Goal: Information Seeking & Learning: Find specific fact

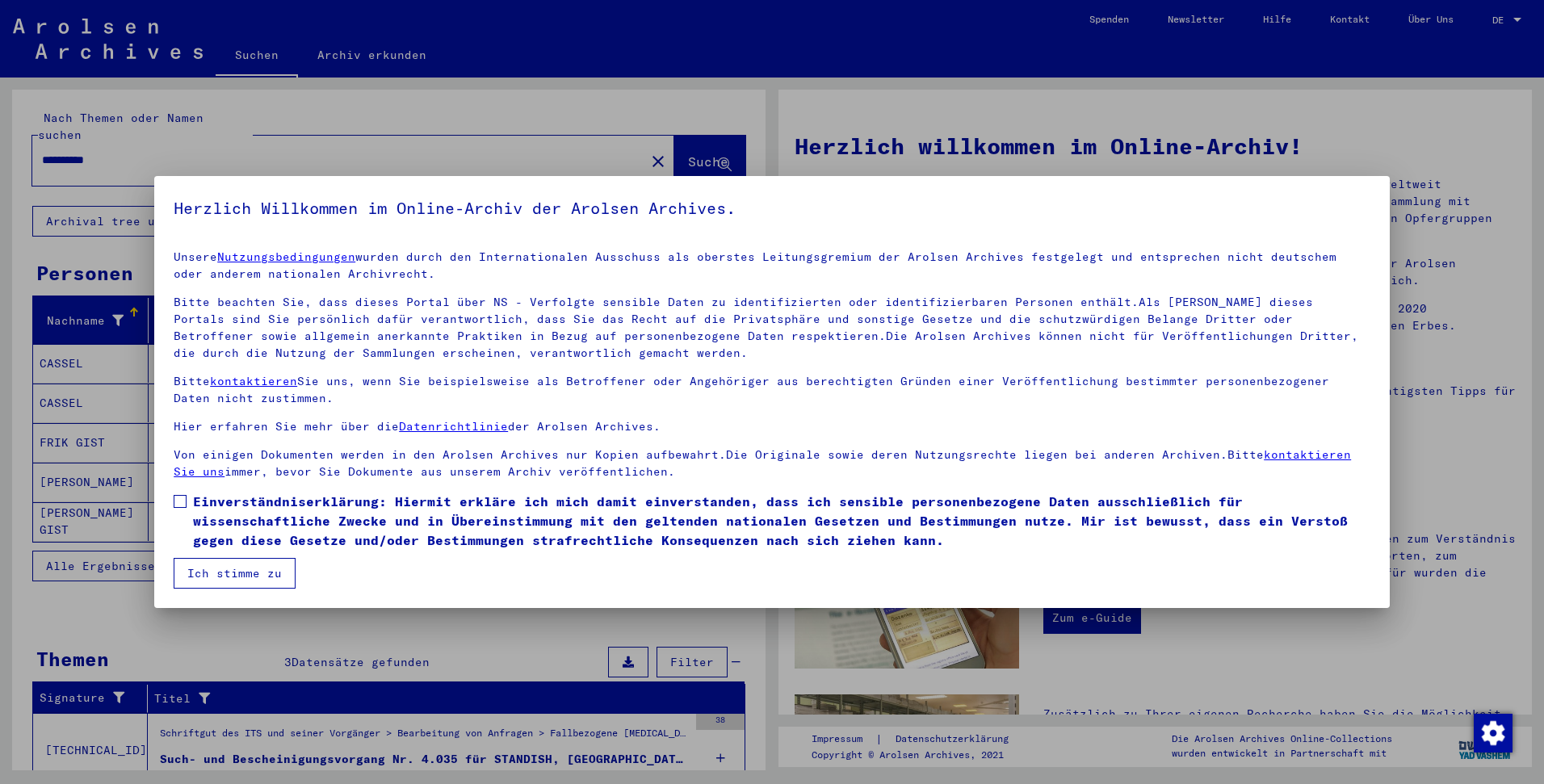
click at [175, 500] on span at bounding box center [180, 501] width 13 height 13
click at [227, 565] on button "Ich stimme zu" at bounding box center [235, 573] width 122 height 30
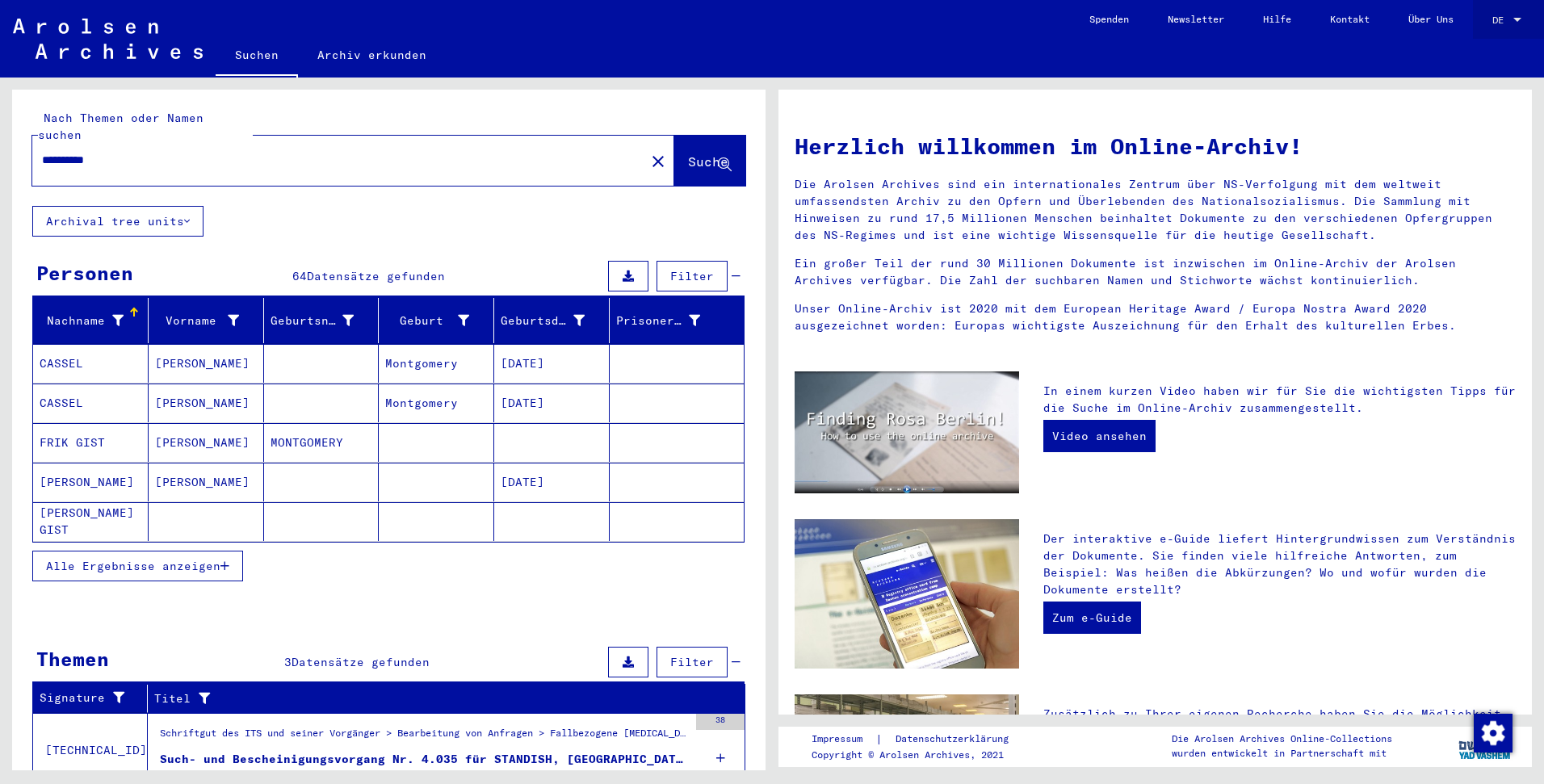
click at [1504, 15] on span "DE" at bounding box center [1501, 20] width 18 height 12
click at [1480, 30] on span "English" at bounding box center [1477, 29] width 39 height 13
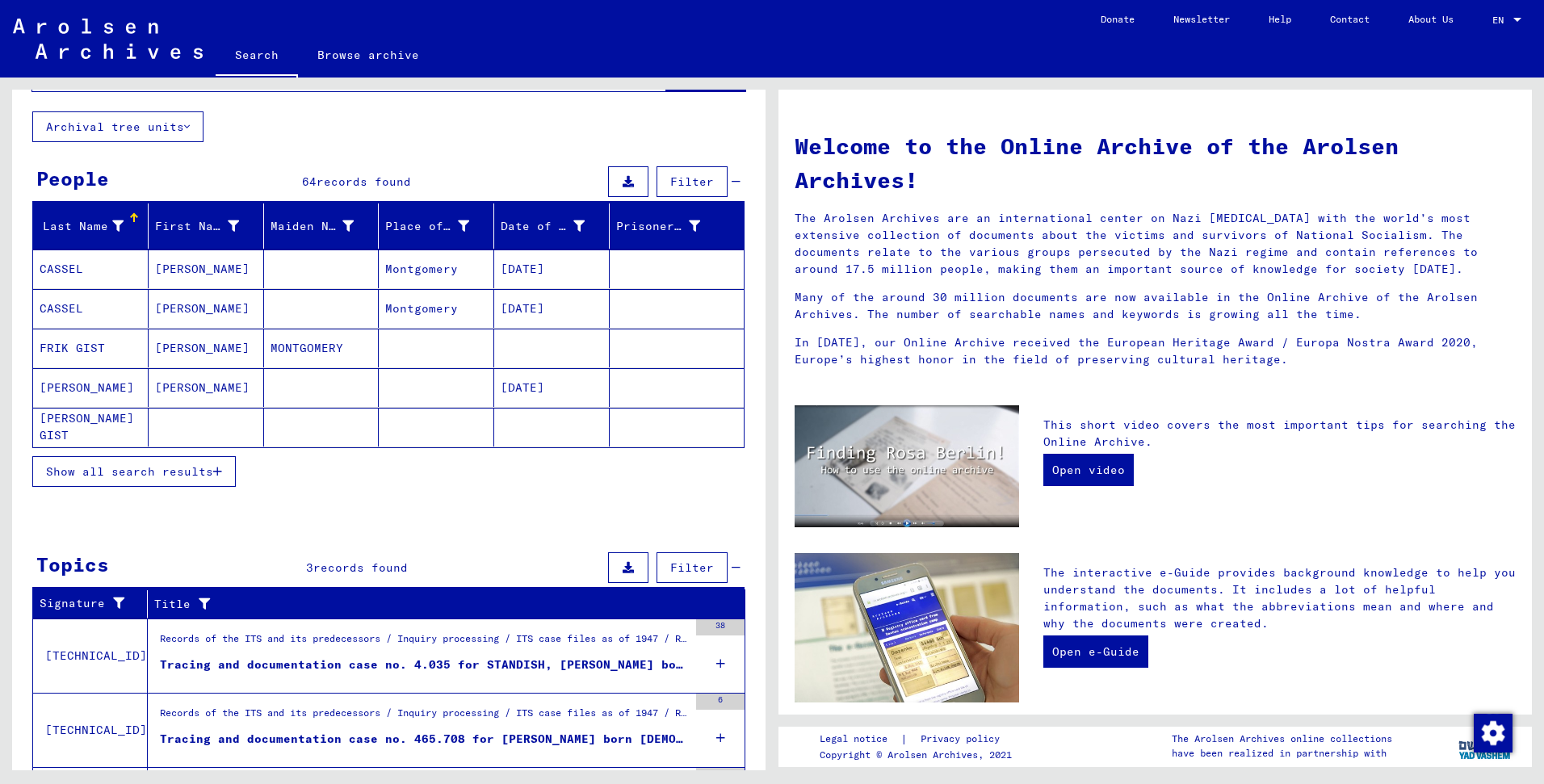
scroll to position [197, 0]
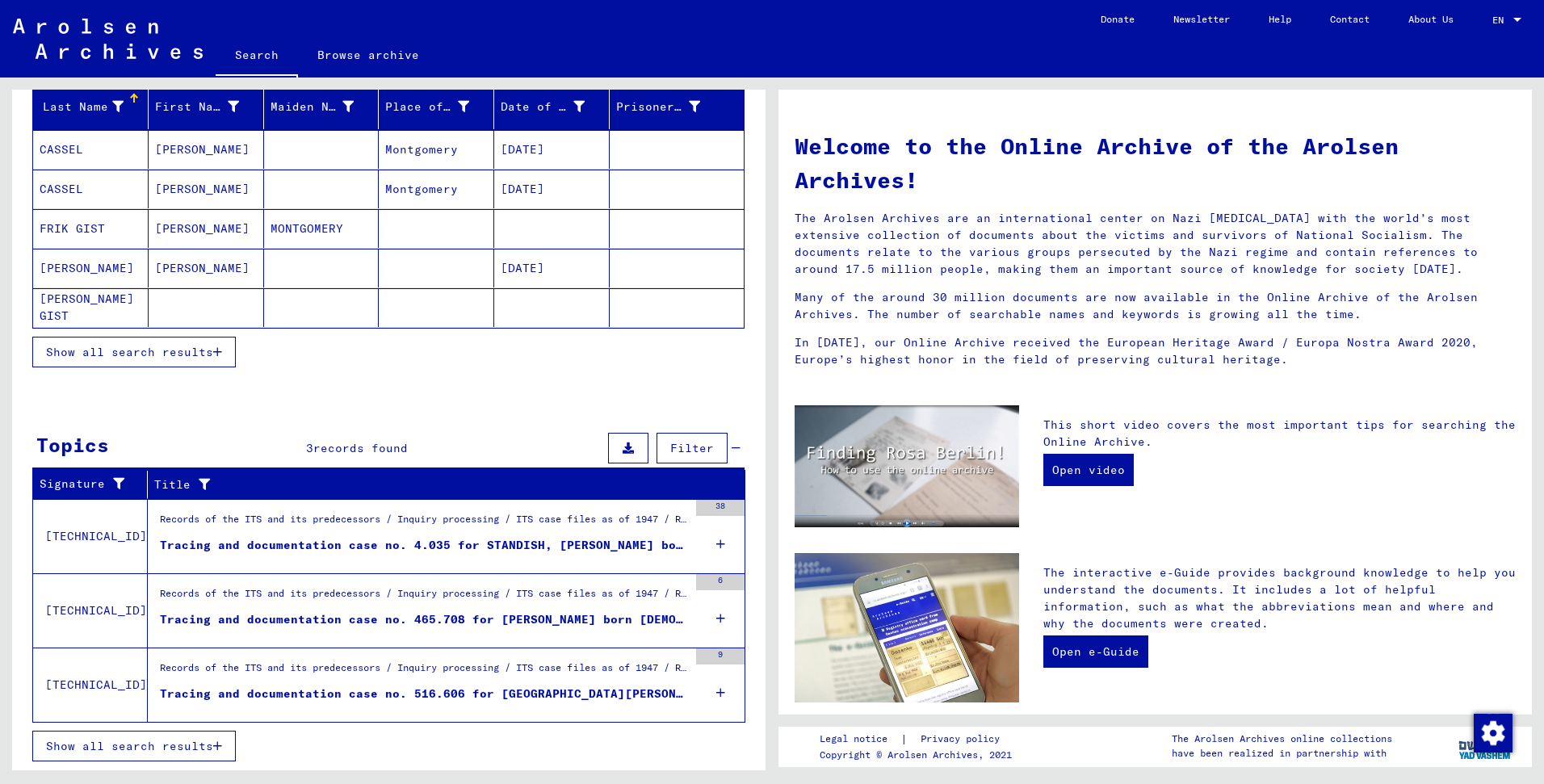
click at [211, 359] on span "Show all search results" at bounding box center [129, 352] width 167 height 14
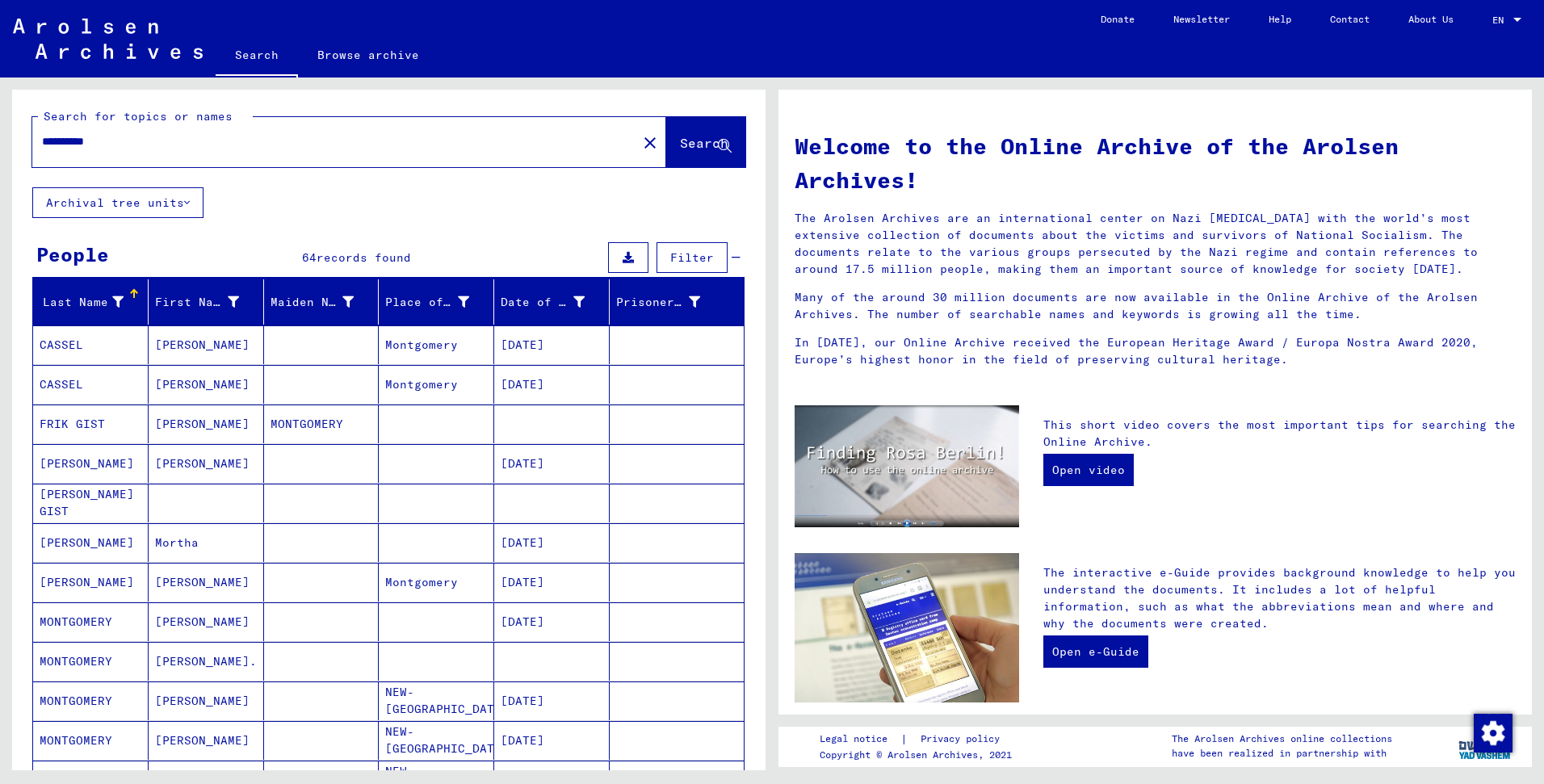
scroll to position [0, 0]
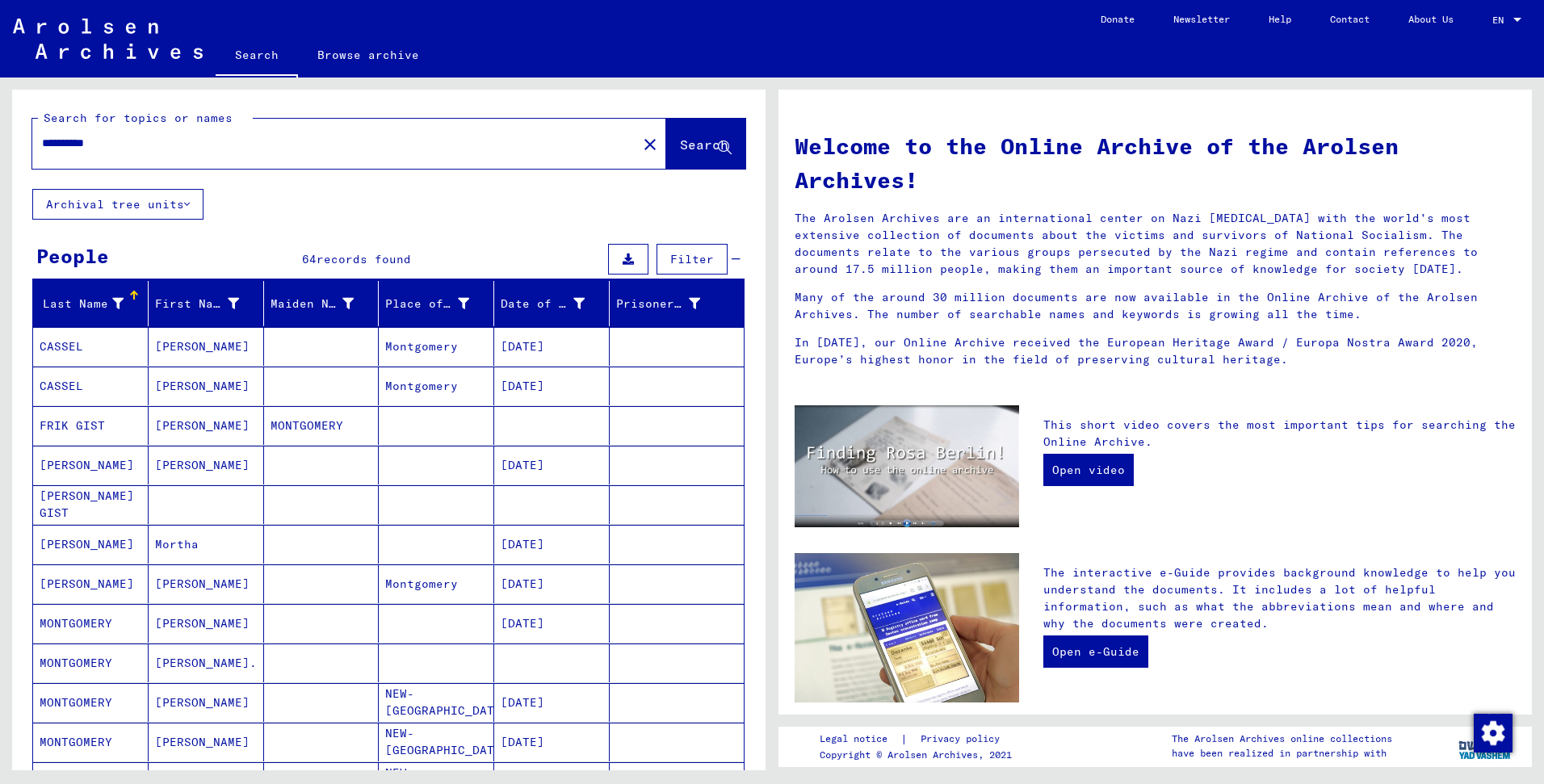
click at [239, 153] on div "**********" at bounding box center [325, 143] width 585 height 37
click at [243, 137] on input "**********" at bounding box center [329, 143] width 576 height 17
type input "**********"
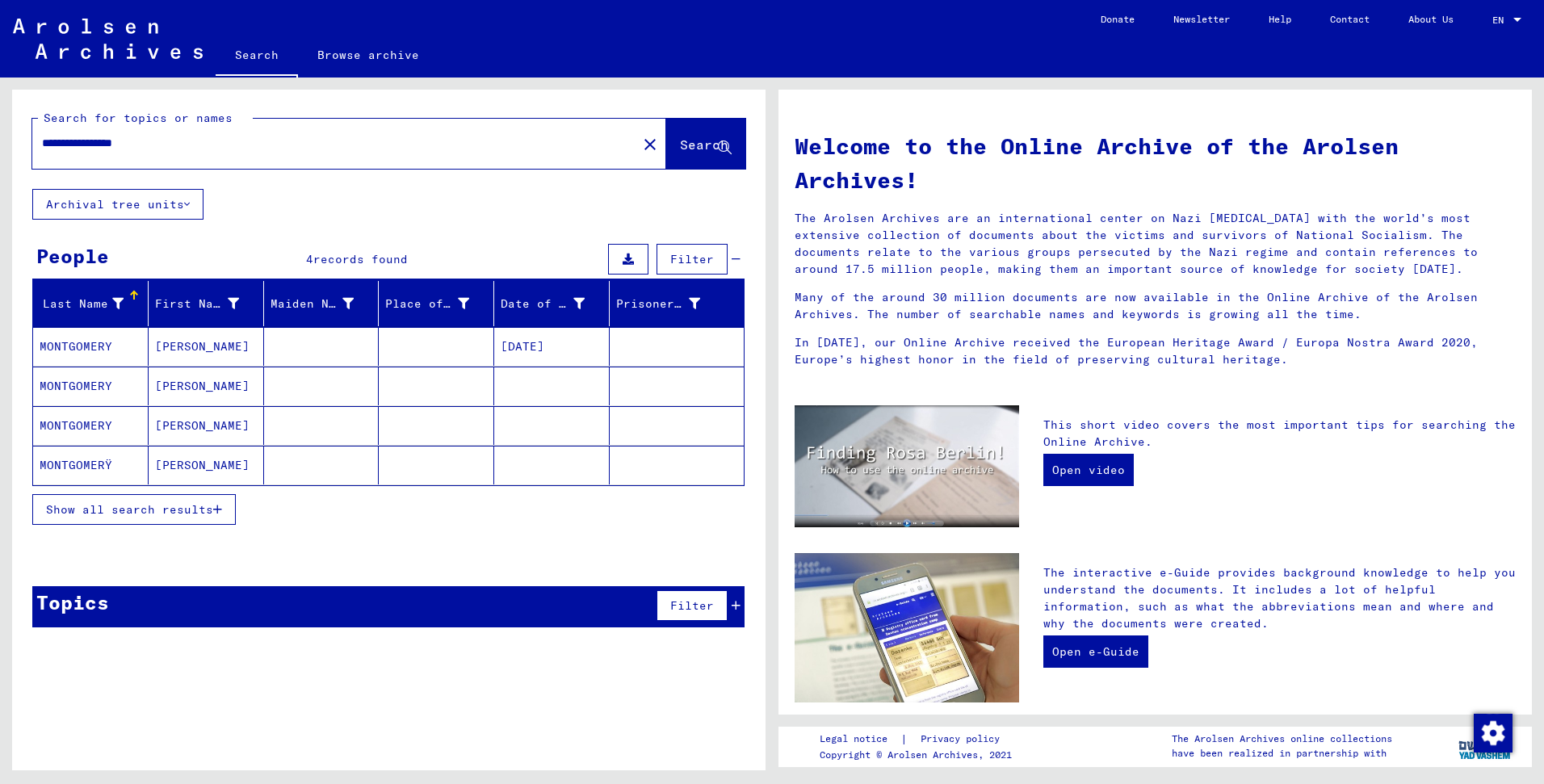
click at [165, 385] on mat-cell "[PERSON_NAME]" at bounding box center [206, 386] width 115 height 38
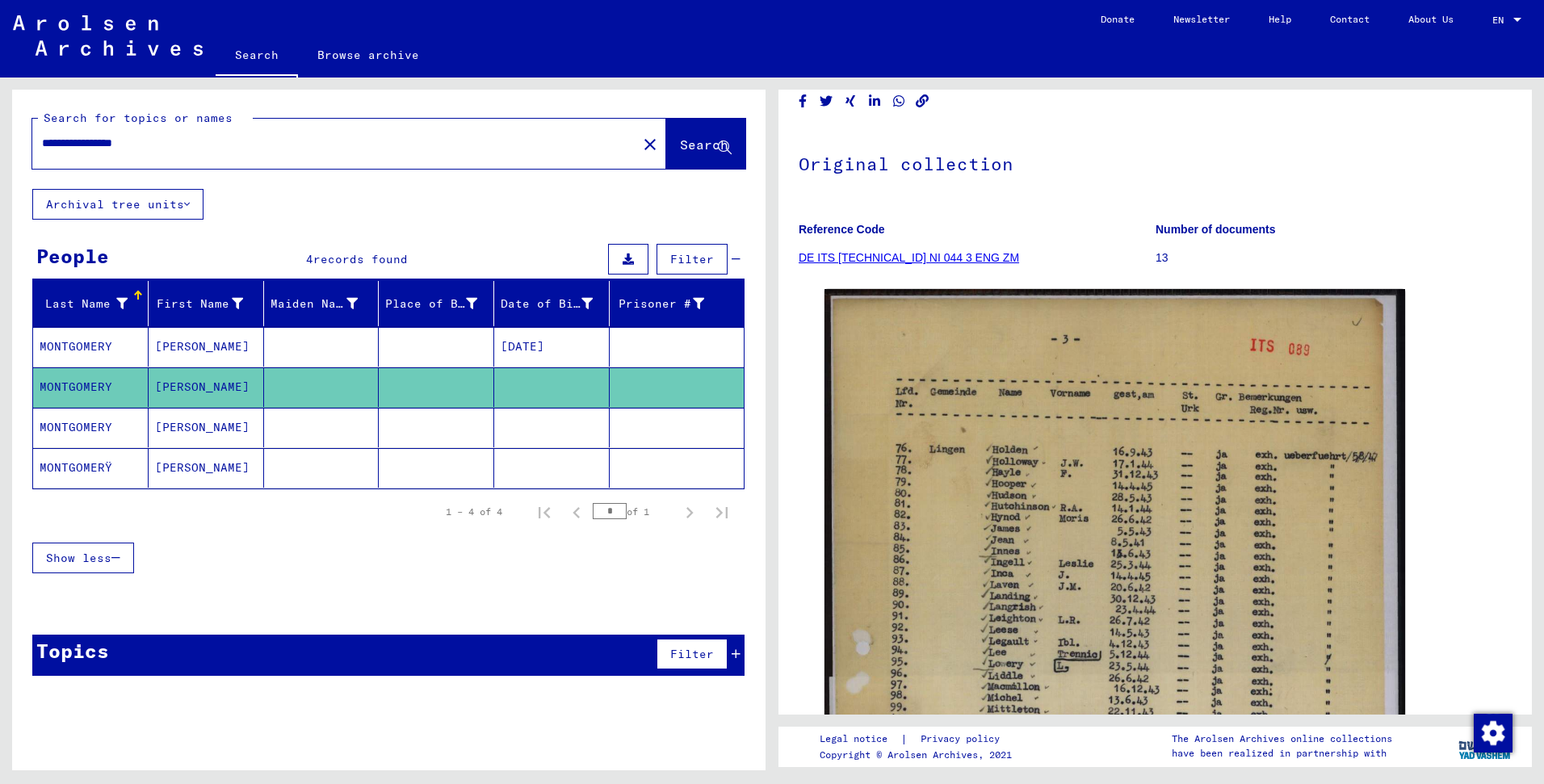
scroll to position [368, 0]
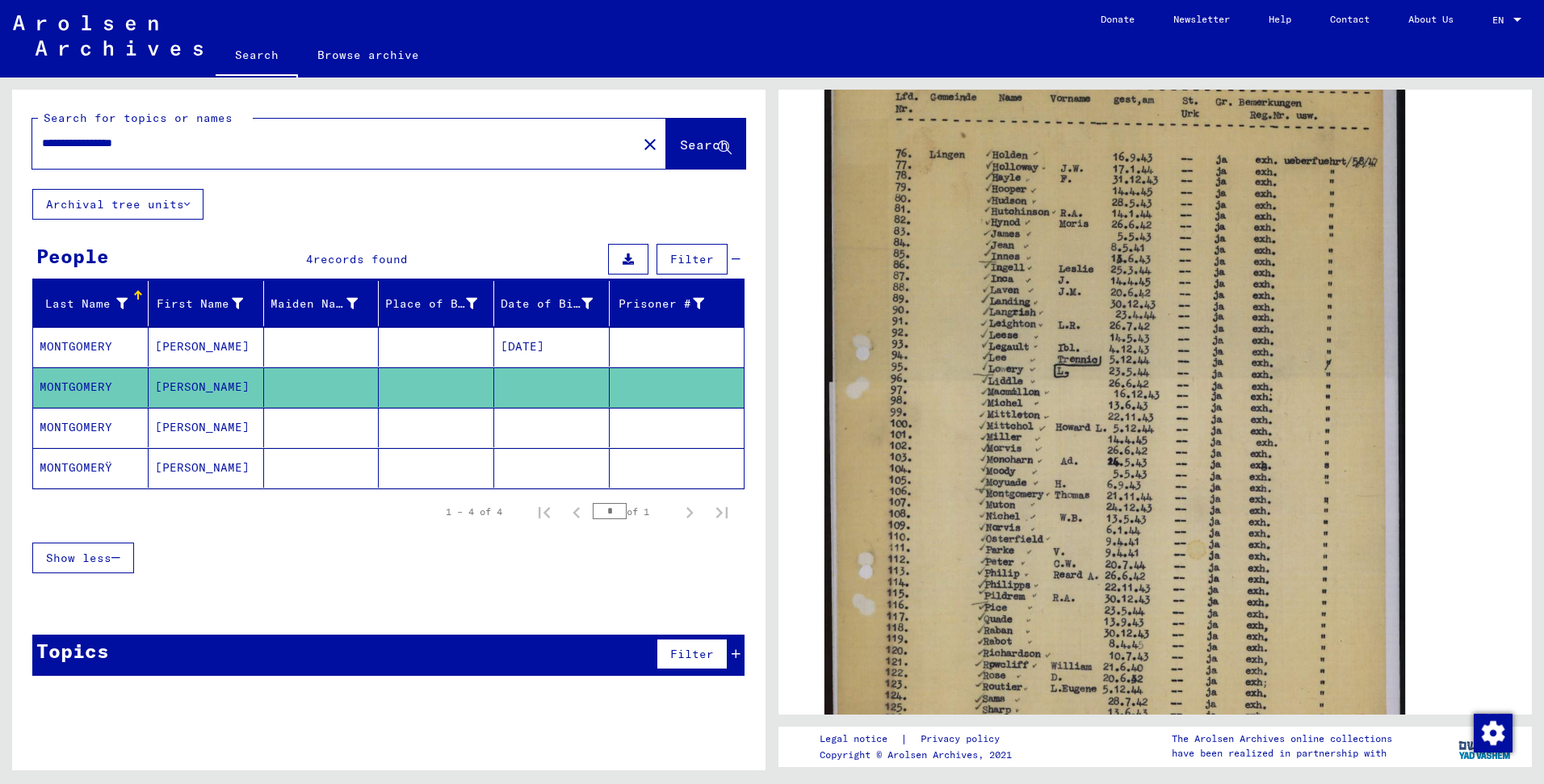
click at [108, 421] on mat-cell "MONTGOMERY" at bounding box center [90, 428] width 115 height 39
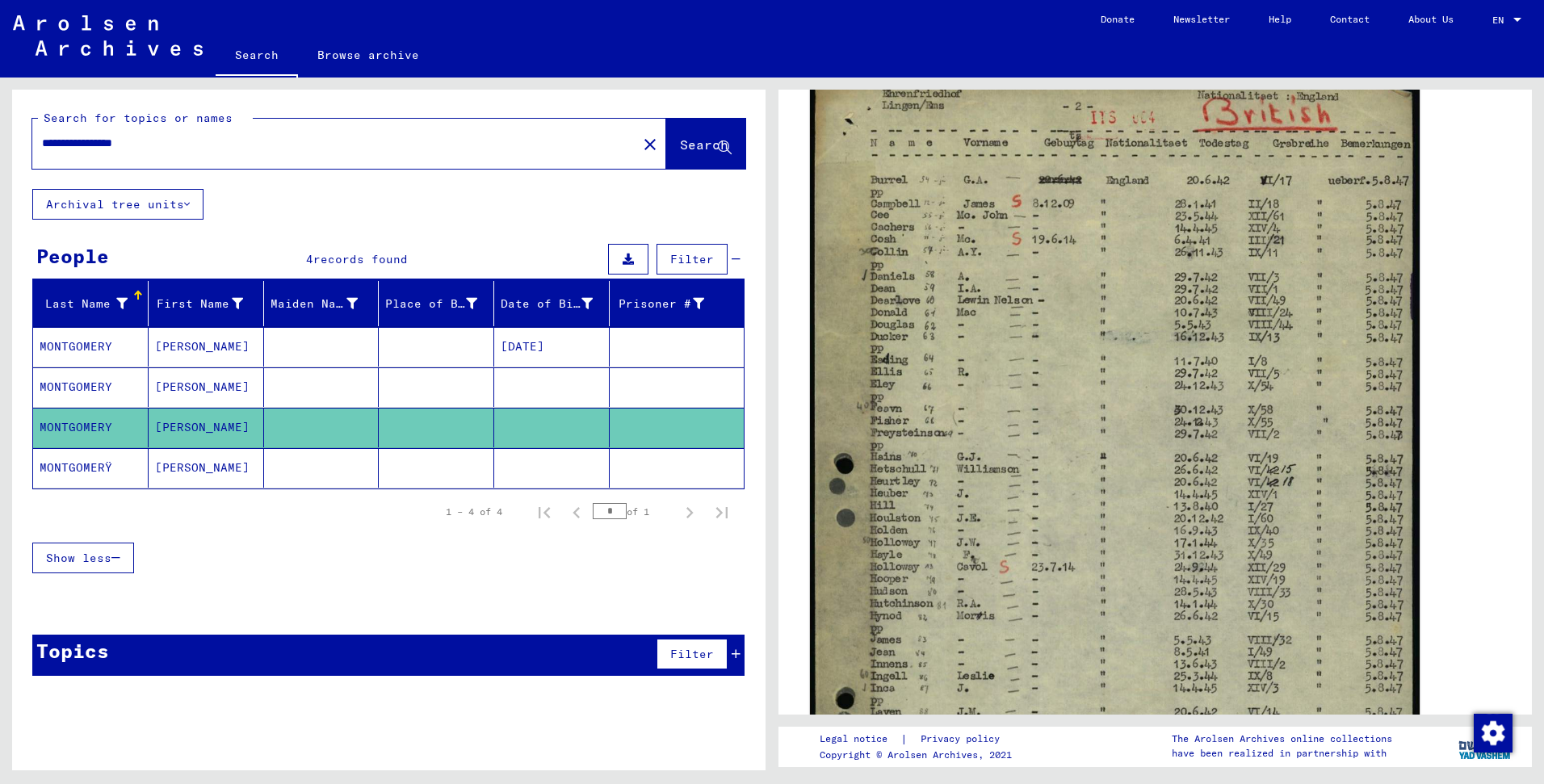
scroll to position [266, 0]
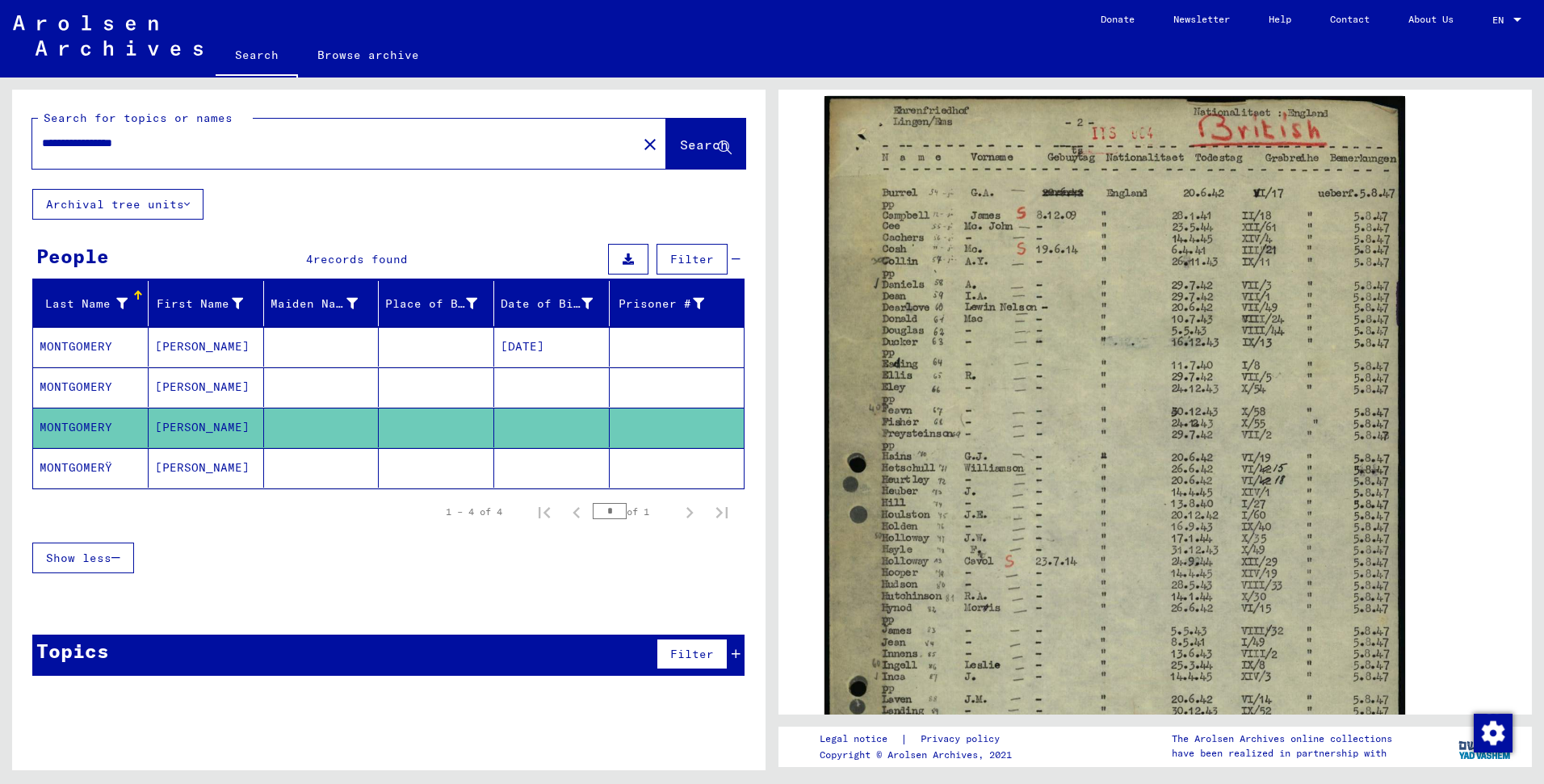
click at [284, 459] on mat-cell at bounding box center [321, 468] width 115 height 39
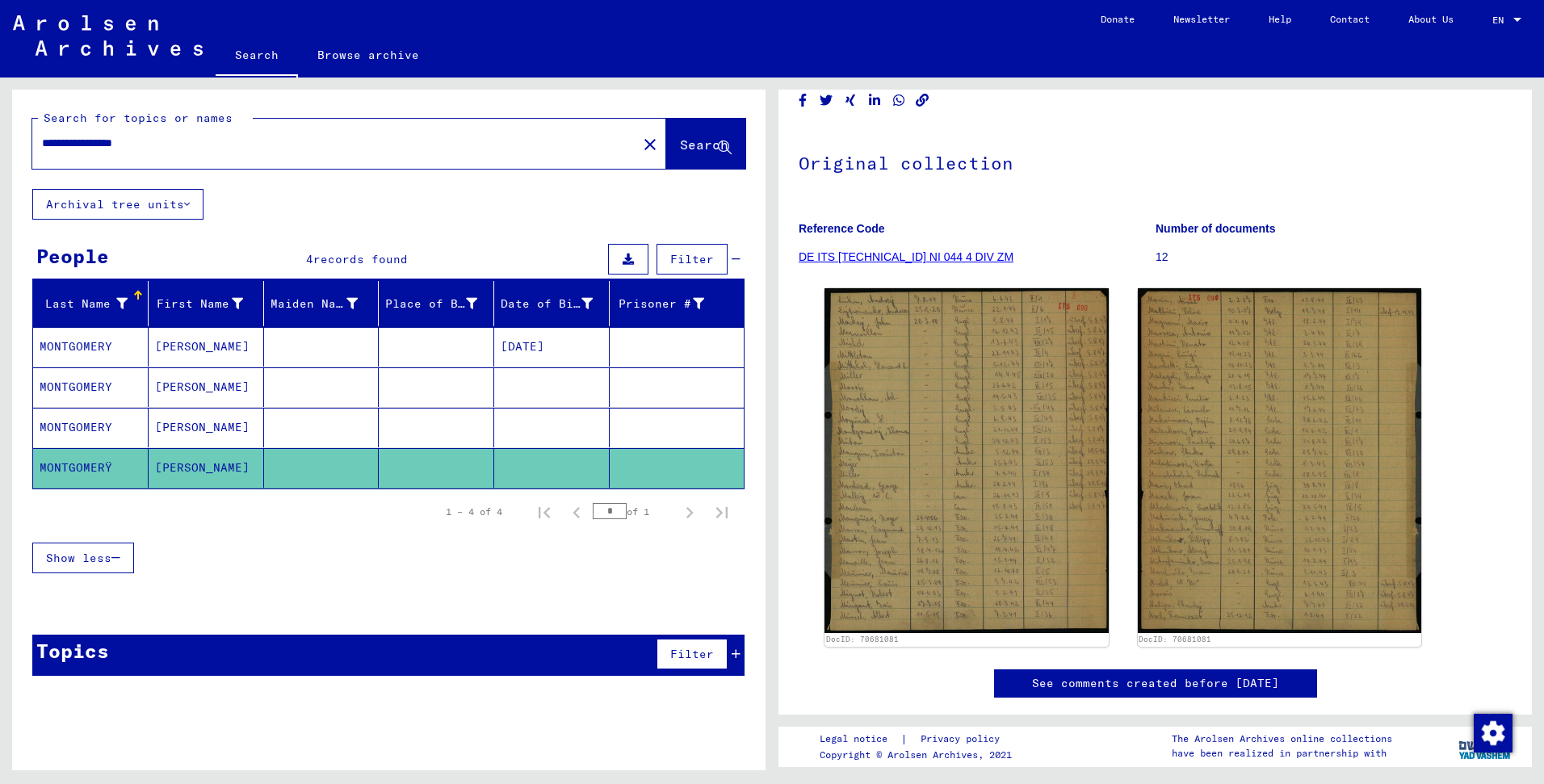
scroll to position [87, 0]
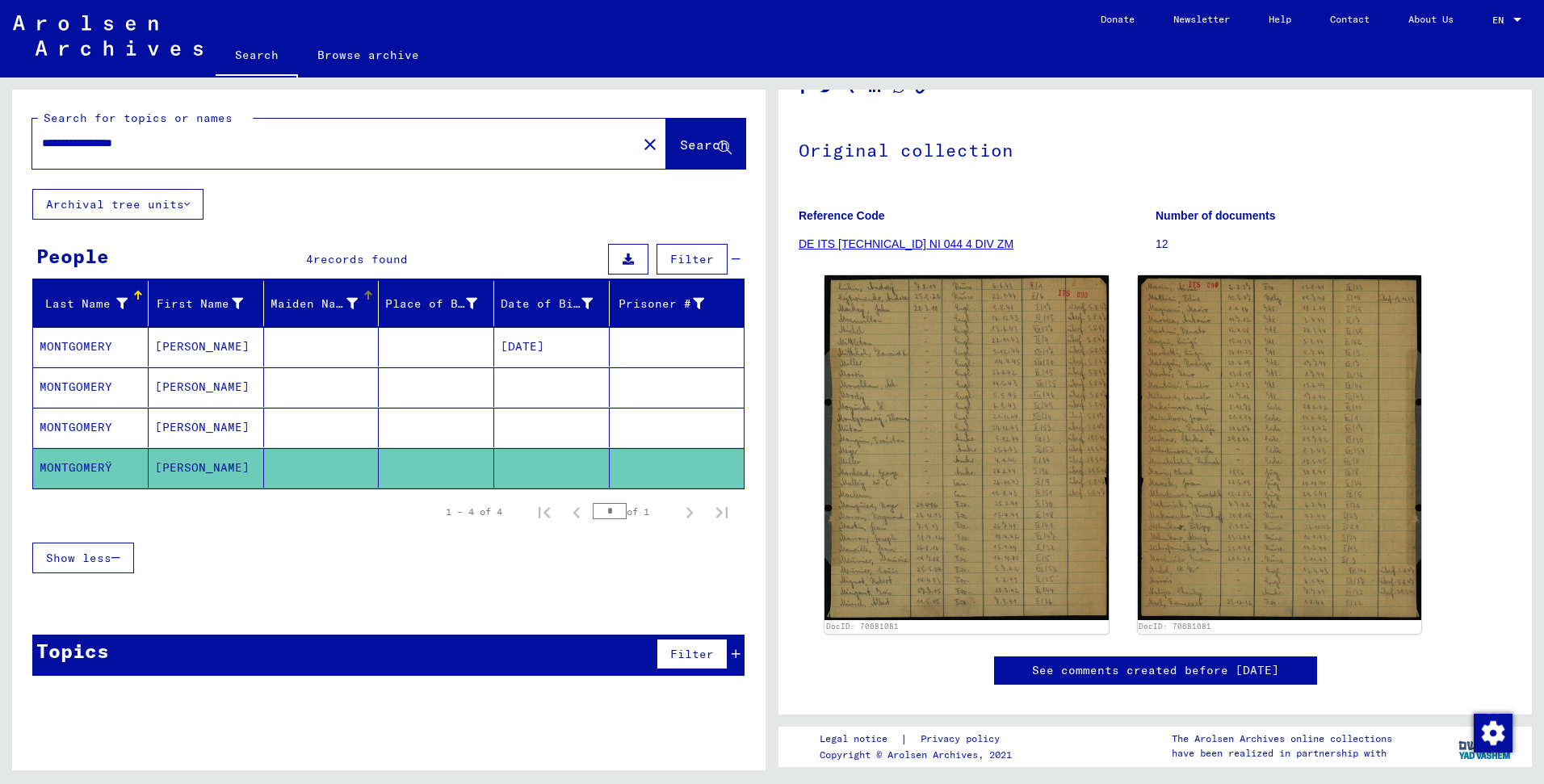
click at [353, 326] on mat-header-cell "Maiden Name" at bounding box center [321, 303] width 115 height 46
click at [355, 400] on mat-cell at bounding box center [321, 388] width 115 height 39
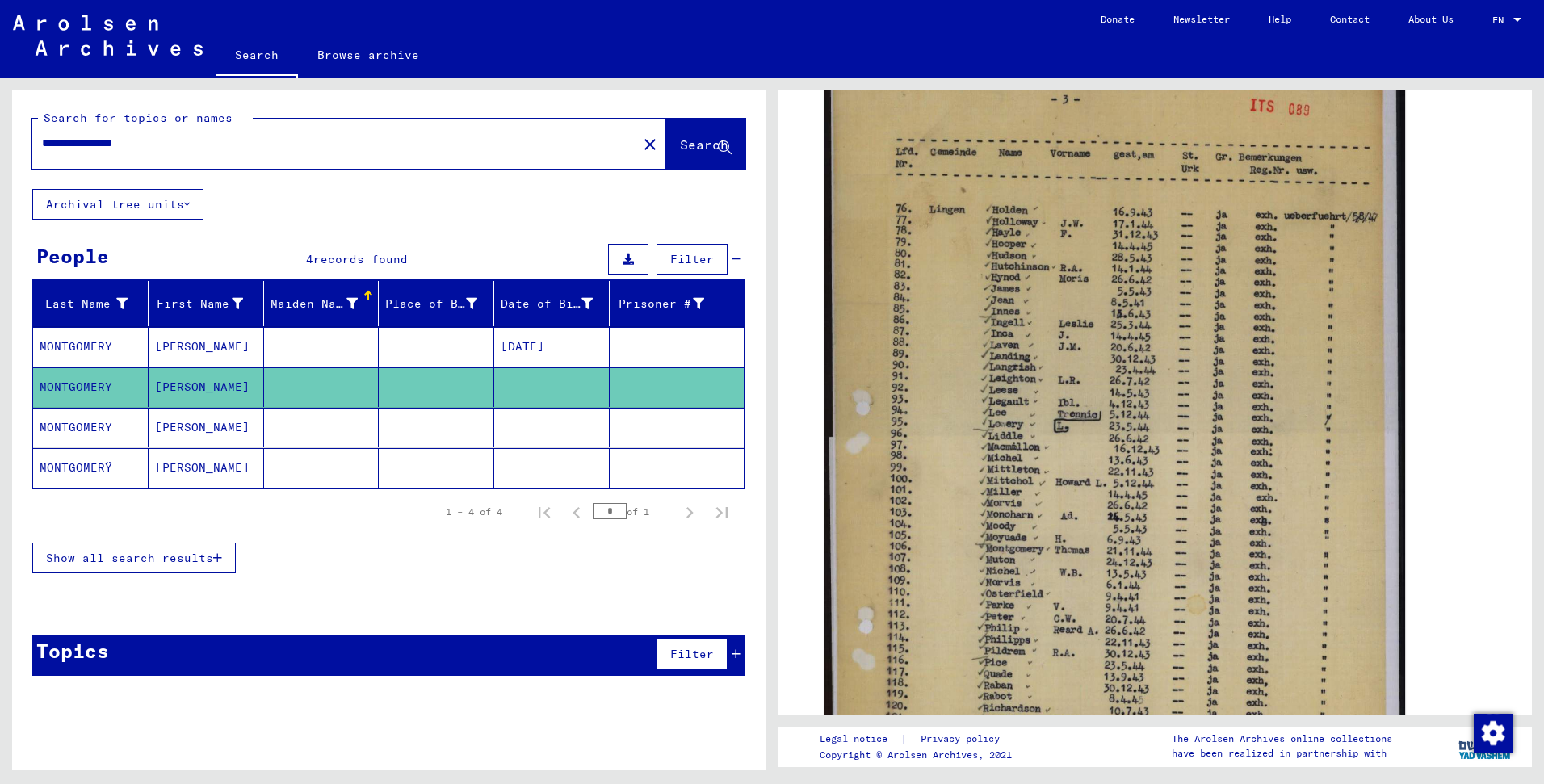
scroll to position [314, 0]
click at [480, 430] on mat-cell at bounding box center [436, 428] width 115 height 39
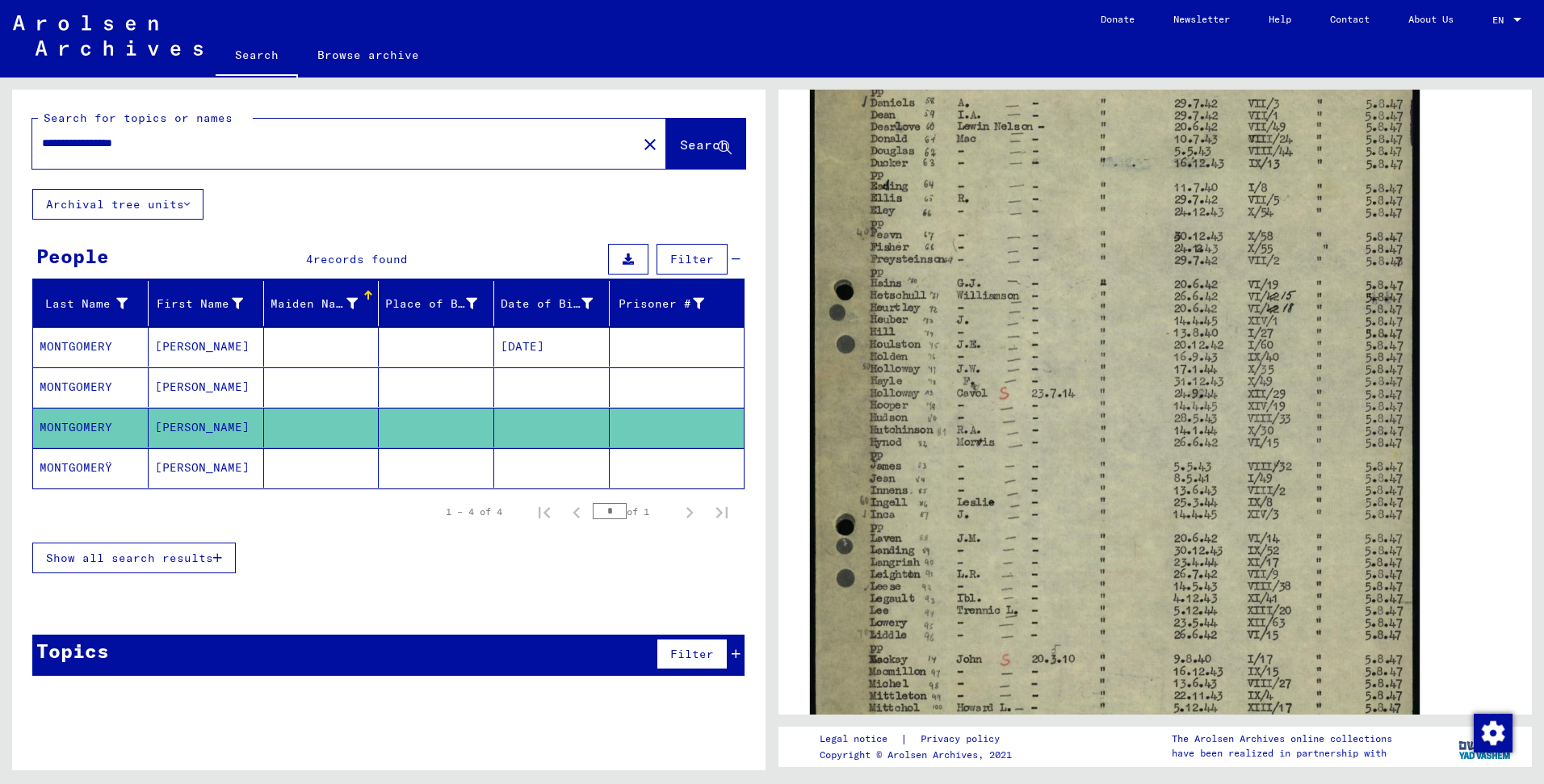
scroll to position [532, 0]
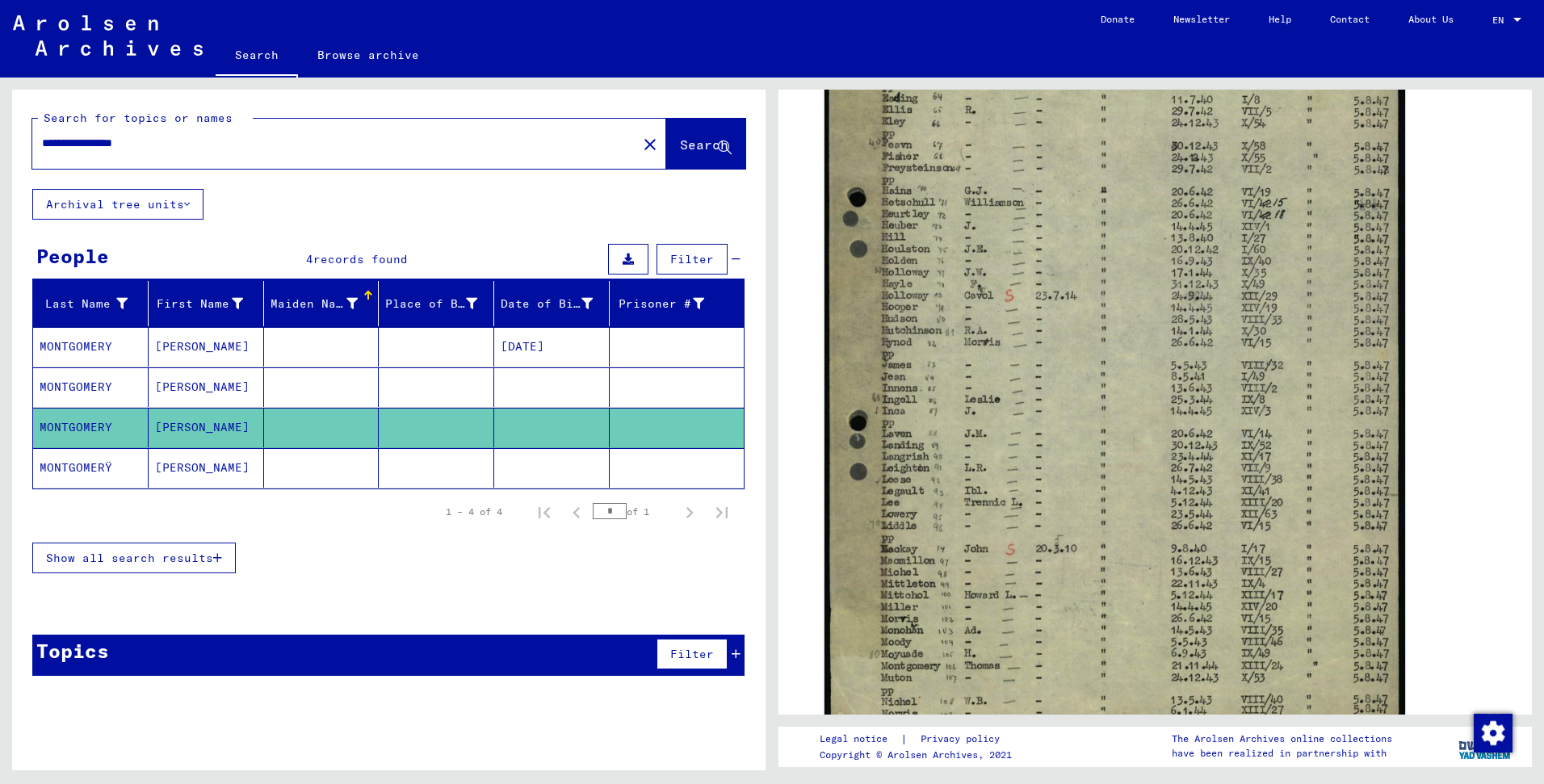
click at [374, 450] on mat-cell at bounding box center [321, 468] width 115 height 39
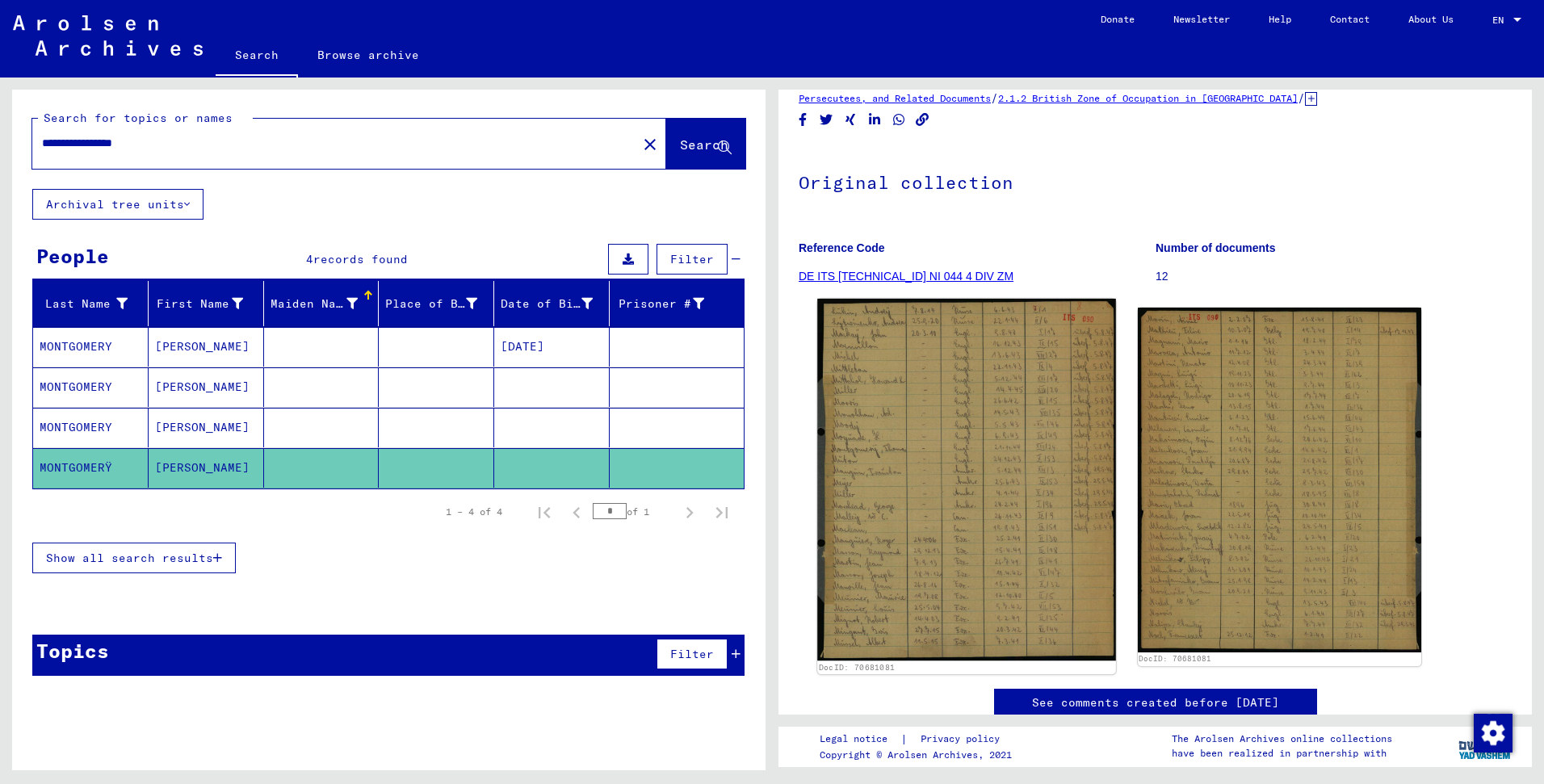
scroll to position [89, 0]
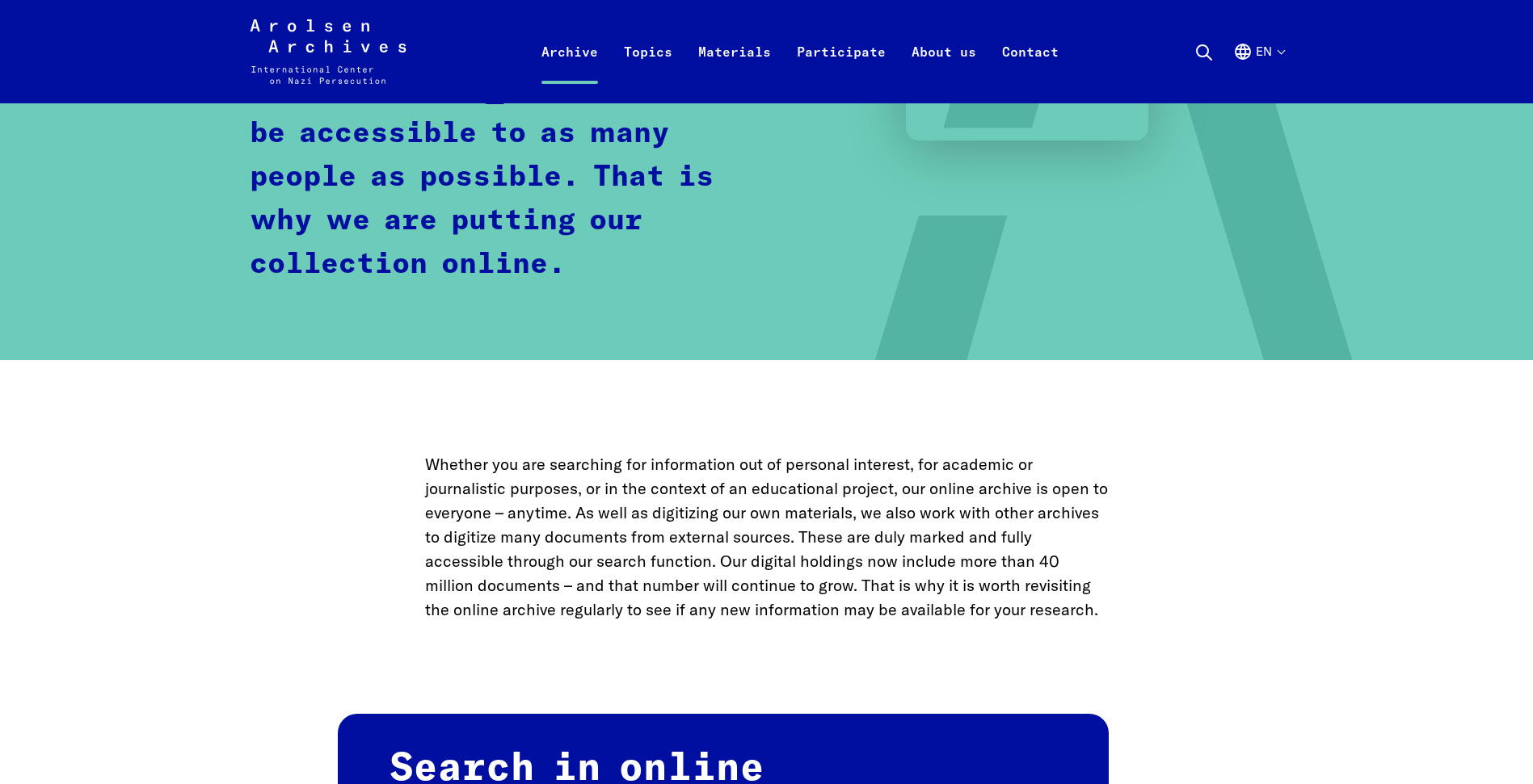
scroll to position [775, 0]
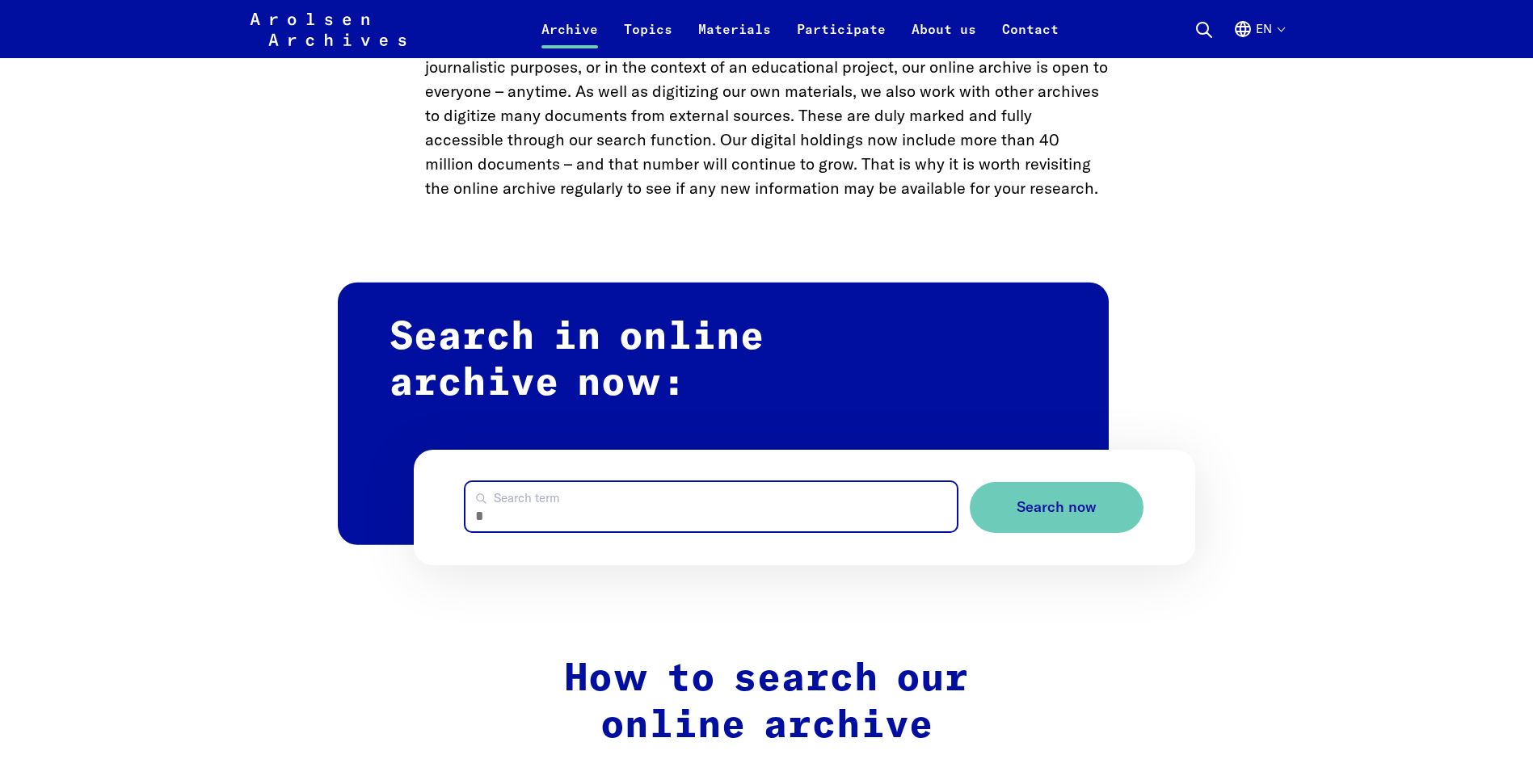
click at [655, 506] on input "Search term" at bounding box center [711, 507] width 492 height 49
type input "**********"
click at [970, 482] on button "Search now" at bounding box center [1057, 507] width 174 height 51
